Goal: Information Seeking & Learning: Learn about a topic

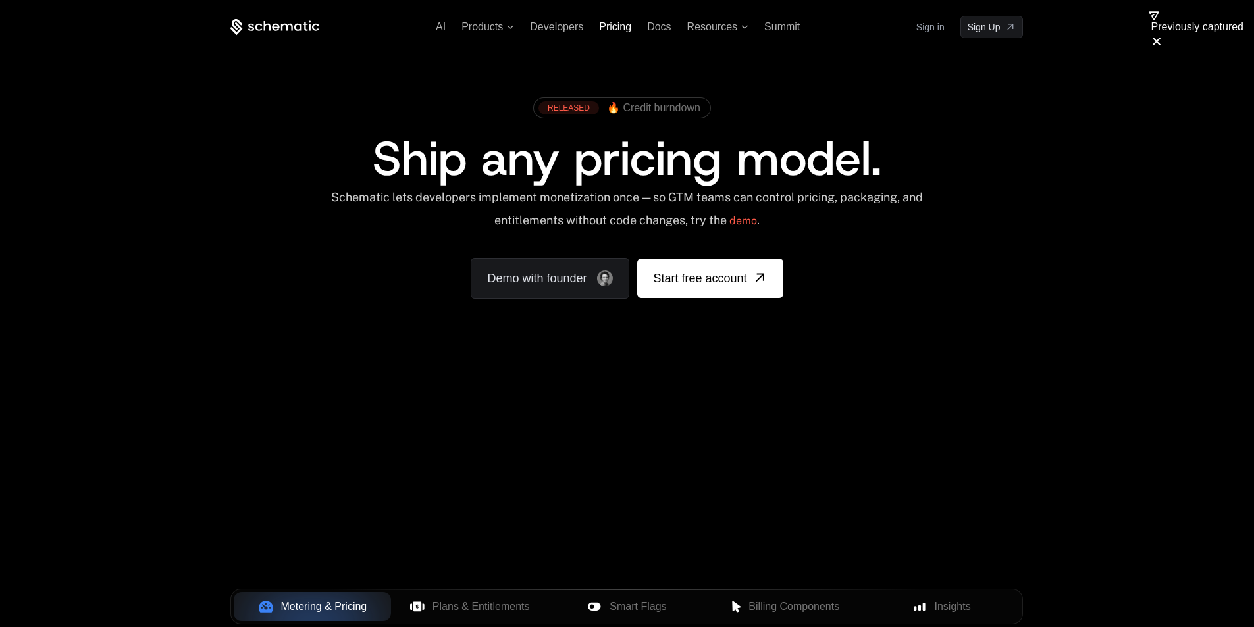
click at [622, 28] on span "Pricing" at bounding box center [615, 26] width 32 height 11
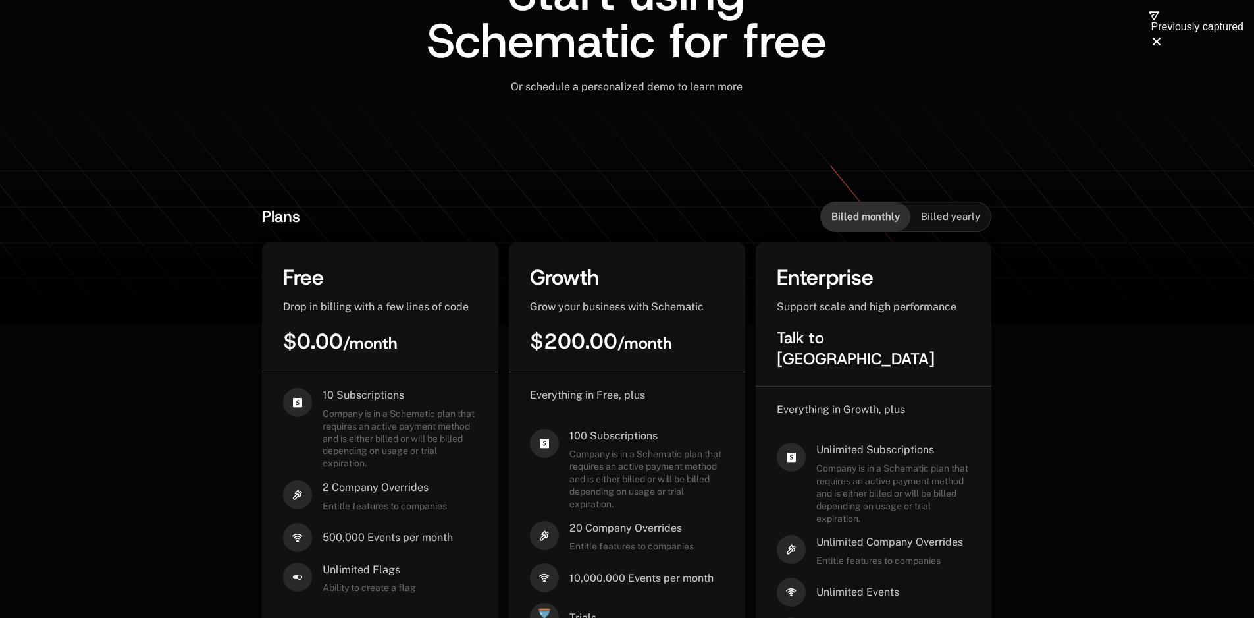
scroll to position [263, 0]
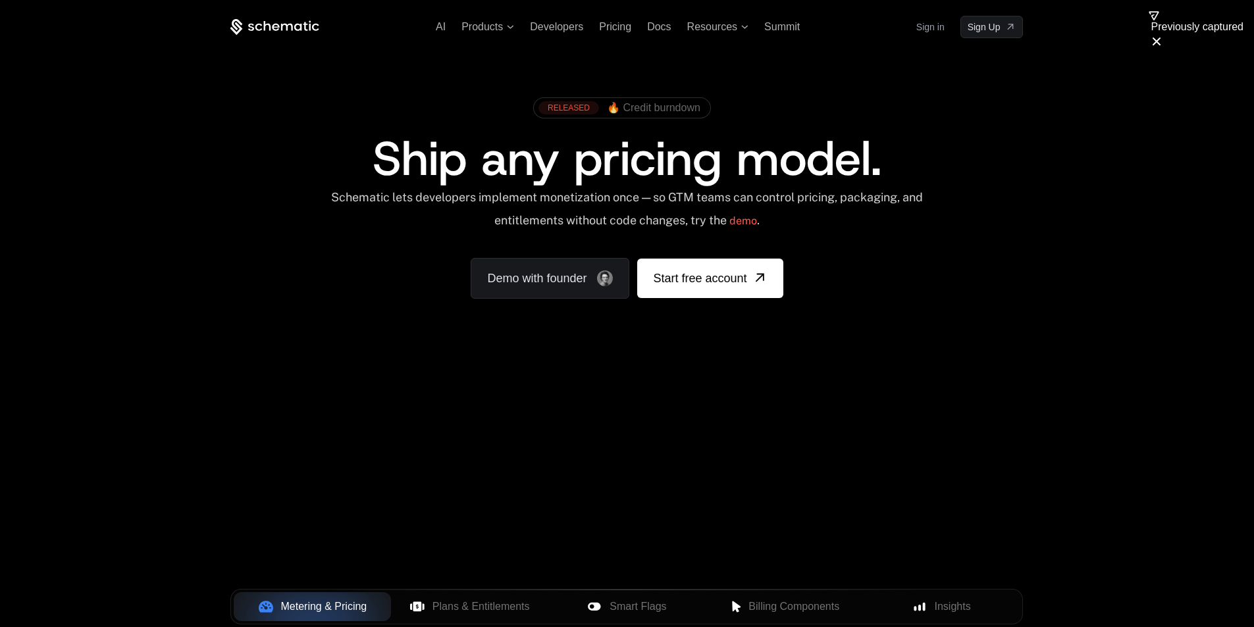
click at [664, 107] on span "🔥 Credit burndown" at bounding box center [653, 108] width 93 height 12
click at [487, 28] on span "Products" at bounding box center [482, 27] width 41 height 12
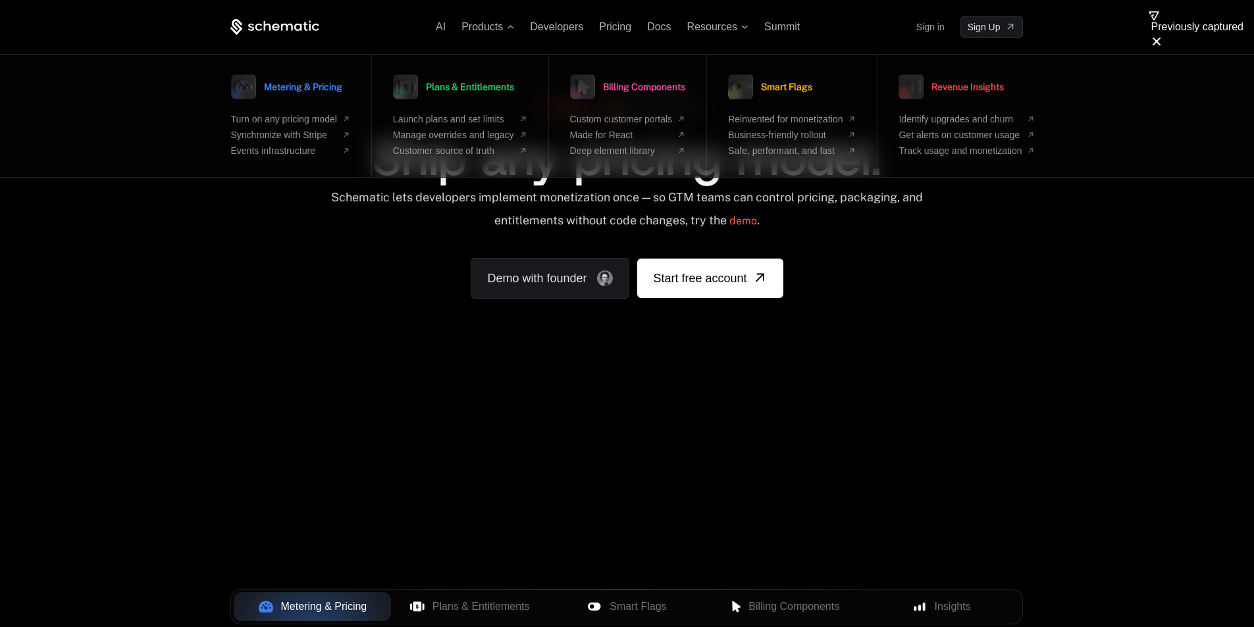
click at [132, 232] on div "AI Products Metering & Pricing Turn on any pricing model Synchronize with Strip…" at bounding box center [627, 197] width 1254 height 394
drag, startPoint x: 111, startPoint y: 398, endPoint x: 134, endPoint y: 346, distance: 56.6
click at [111, 393] on div "AI Products Metering & Pricing Turn on any pricing model Synchronize with Strip…" at bounding box center [627, 470] width 1254 height 941
click at [270, 29] on icon at bounding box center [267, 26] width 7 height 10
